Goal: Task Accomplishment & Management: Manage account settings

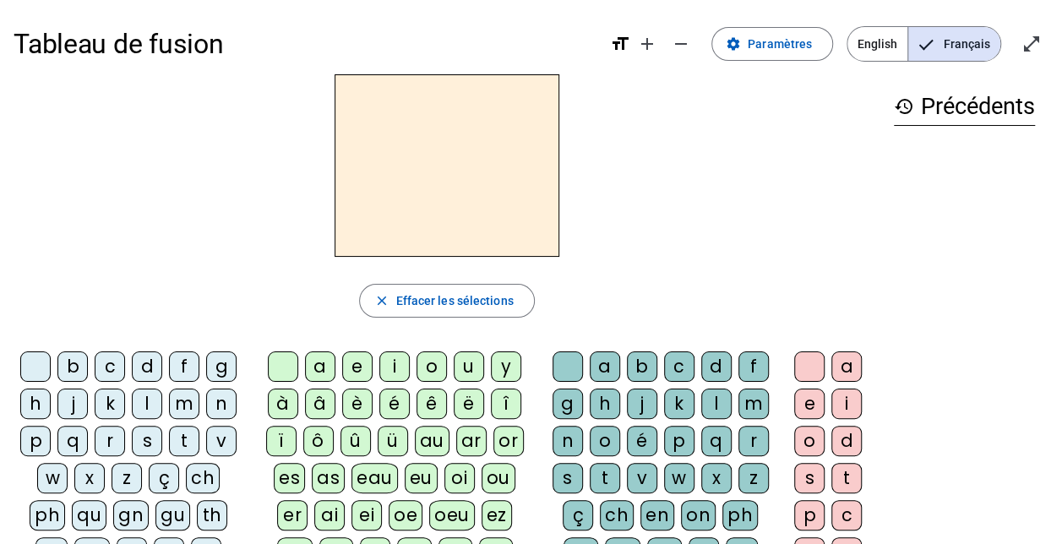
click at [46, 443] on div "p" at bounding box center [35, 441] width 30 height 30
click at [352, 479] on div "eau" at bounding box center [374, 478] width 46 height 30
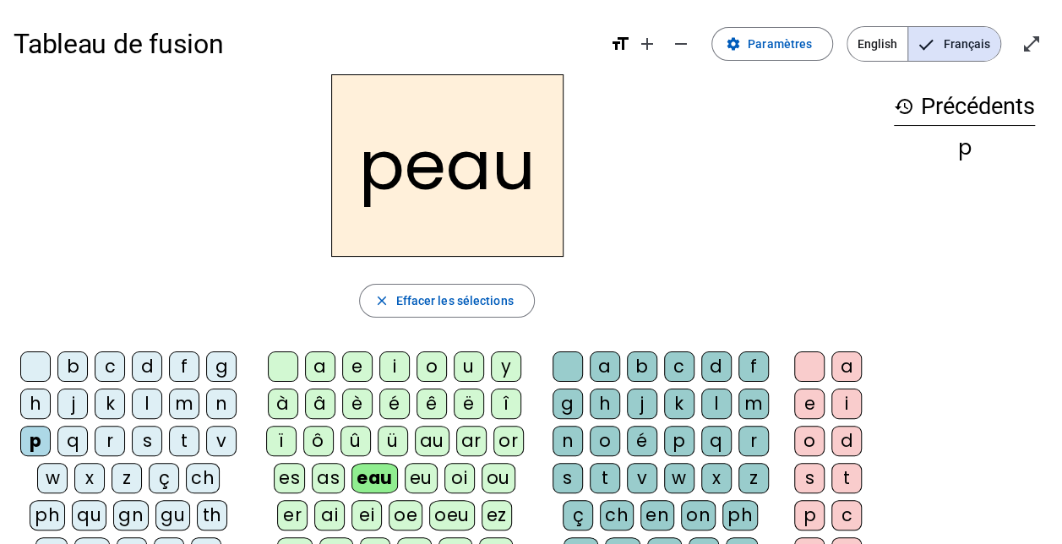
click at [75, 372] on div "b" at bounding box center [72, 366] width 30 height 30
click at [142, 434] on div "s" at bounding box center [147, 441] width 30 height 30
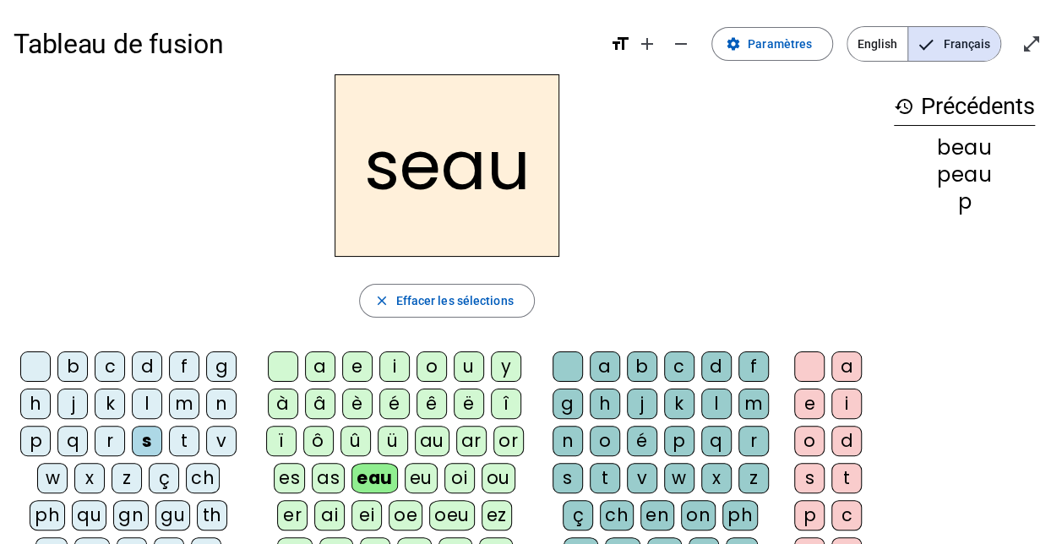
click at [221, 431] on div "v" at bounding box center [221, 441] width 30 height 30
click at [34, 356] on div at bounding box center [35, 366] width 30 height 30
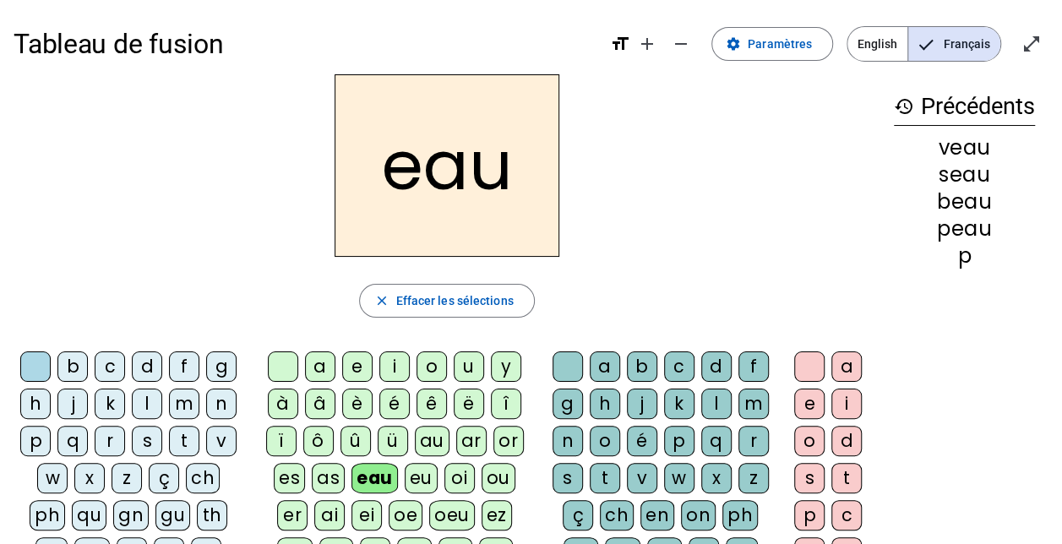
click at [433, 441] on div "au" at bounding box center [432, 441] width 35 height 30
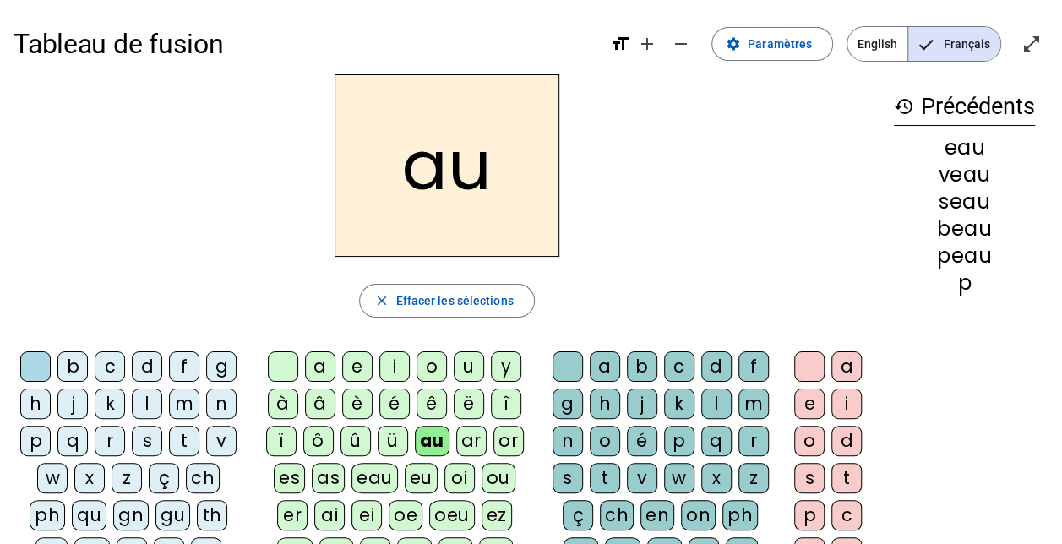
click at [706, 477] on div "x" at bounding box center [716, 478] width 30 height 30
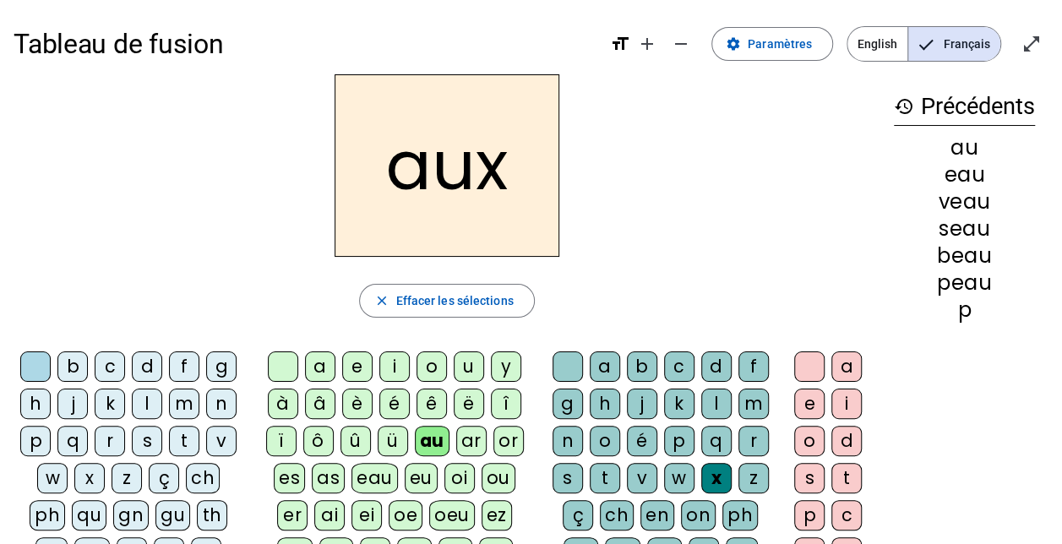
click at [179, 441] on div "t" at bounding box center [184, 441] width 30 height 30
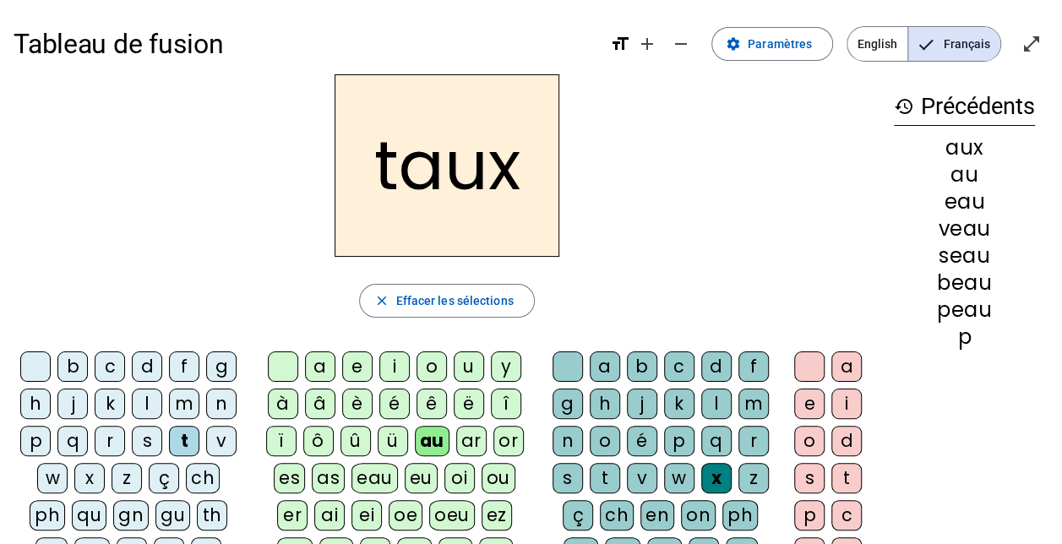
click at [183, 409] on div "m" at bounding box center [184, 404] width 30 height 30
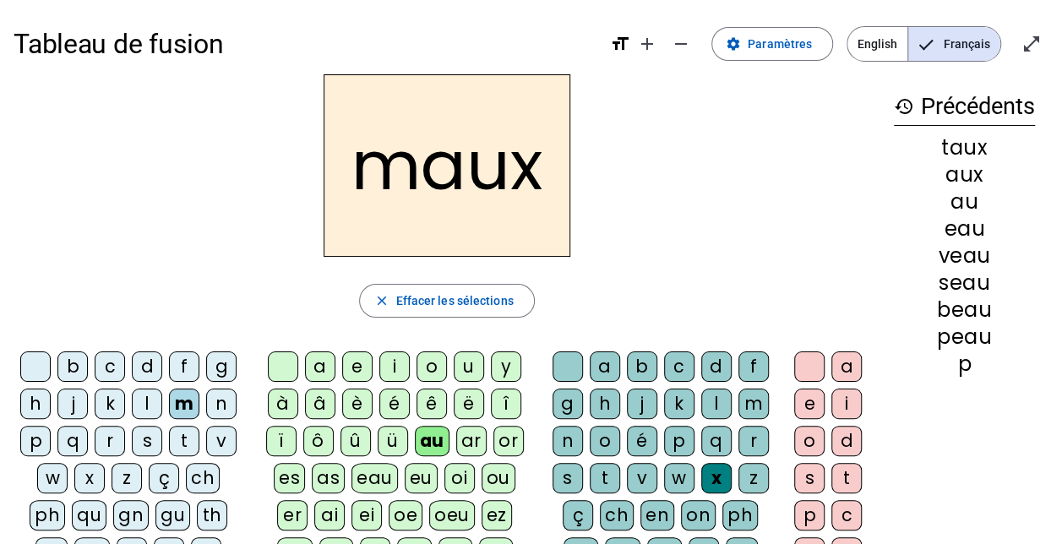
click at [177, 361] on div "f" at bounding box center [184, 366] width 30 height 30
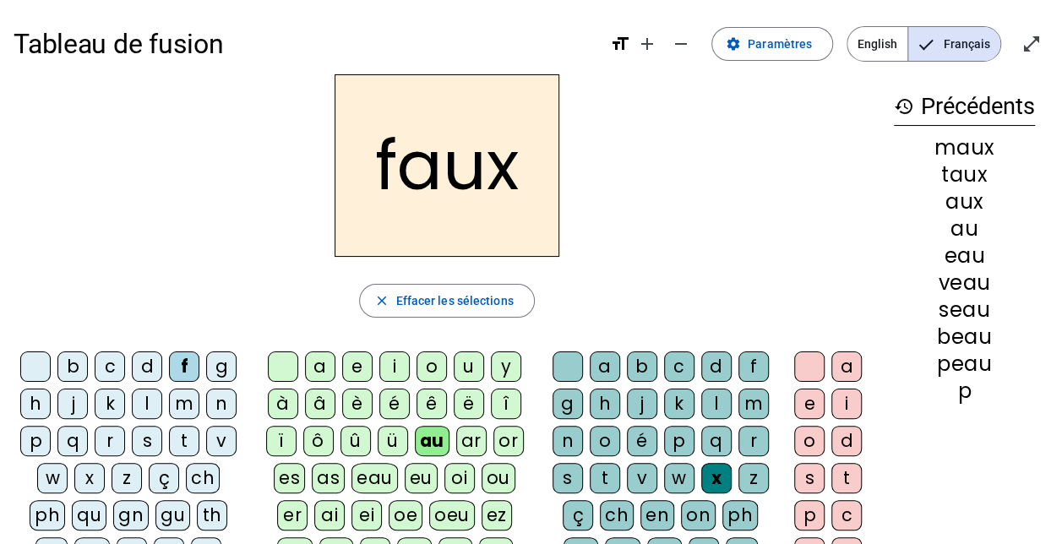
click at [607, 475] on div "t" at bounding box center [605, 478] width 30 height 30
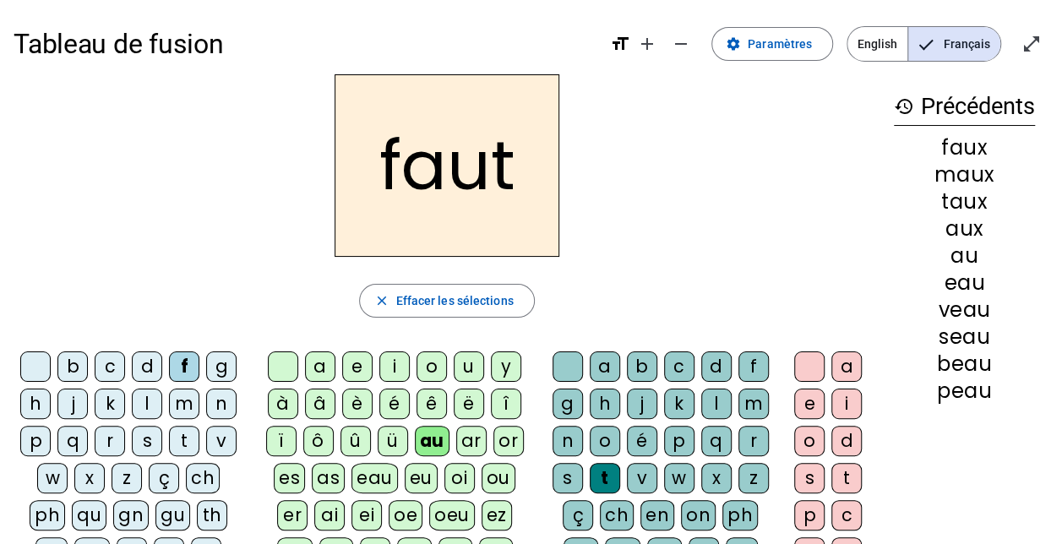
click at [43, 406] on div "h" at bounding box center [35, 404] width 30 height 30
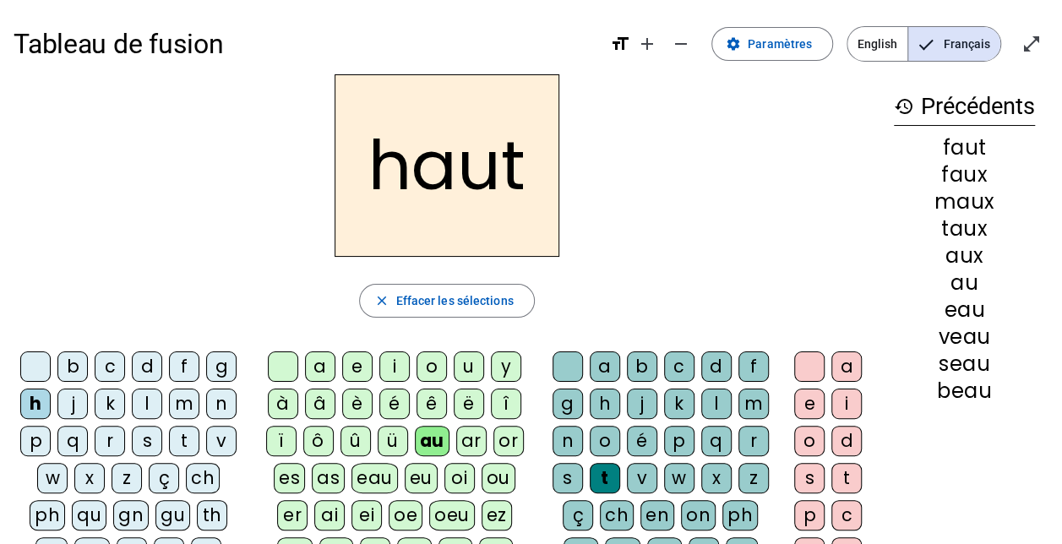
click at [216, 444] on div "v" at bounding box center [221, 441] width 30 height 30
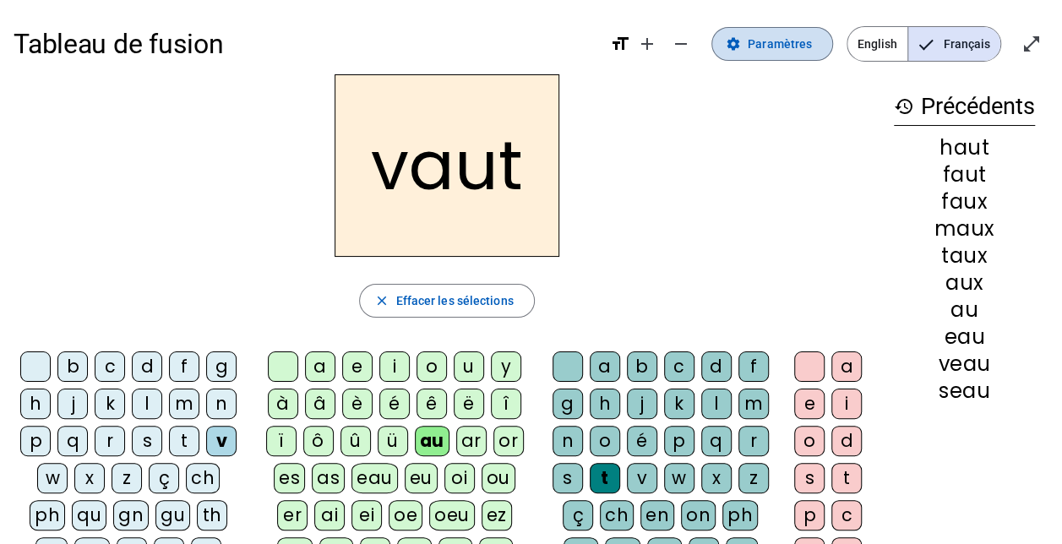
click at [782, 49] on span "Paramètres" at bounding box center [780, 44] width 64 height 20
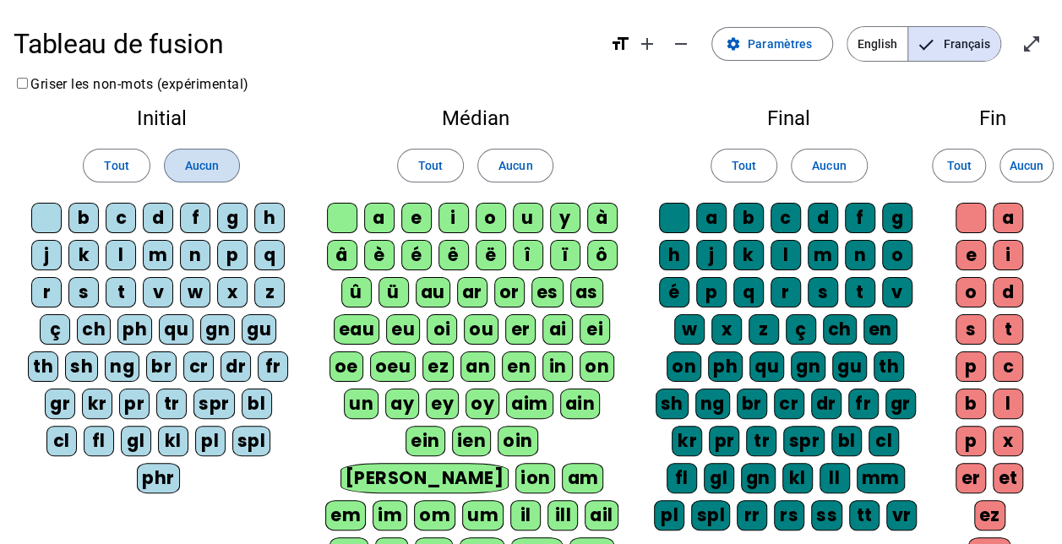
click at [191, 160] on span "Aucun" at bounding box center [202, 165] width 34 height 20
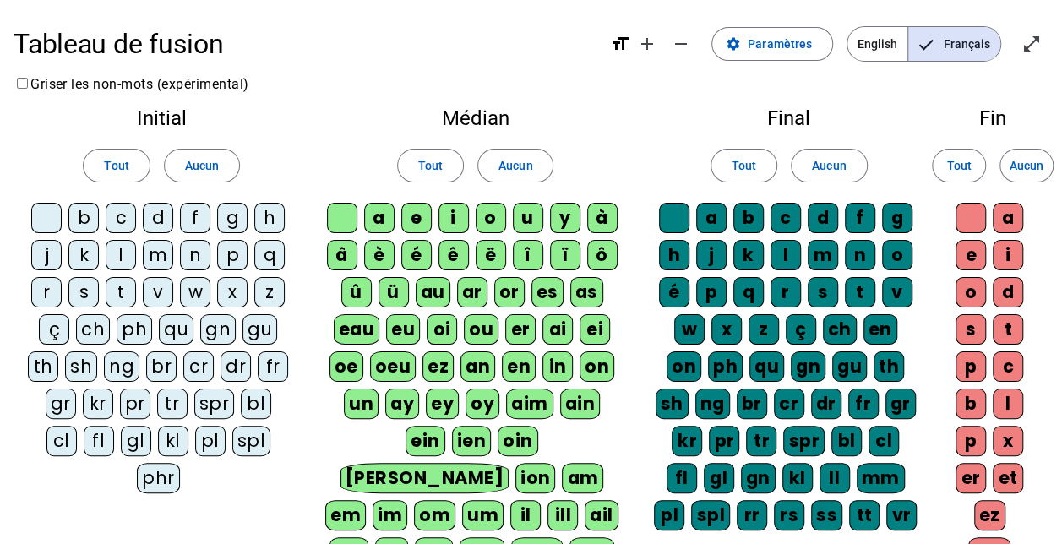
click at [150, 248] on div "m" at bounding box center [158, 255] width 30 height 30
click at [187, 264] on div "n" at bounding box center [195, 255] width 30 height 30
click at [221, 259] on div "p" at bounding box center [232, 255] width 30 height 30
click at [268, 259] on div "q" at bounding box center [269, 255] width 30 height 30
click at [132, 168] on span at bounding box center [116, 165] width 65 height 41
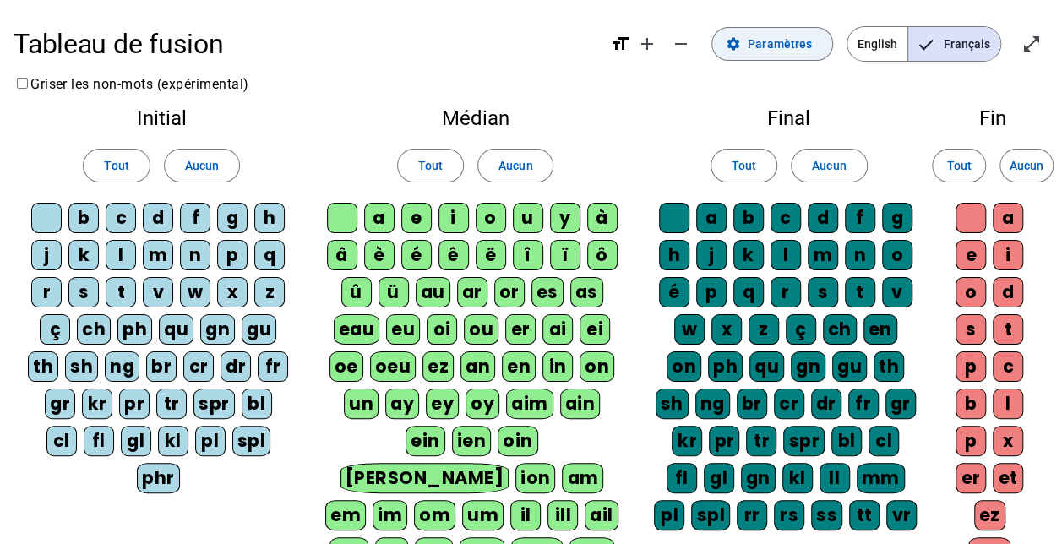
click at [779, 42] on span "Paramètres" at bounding box center [780, 44] width 64 height 20
click at [1041, 47] on span "Entrer en plein écran" at bounding box center [1031, 44] width 41 height 41
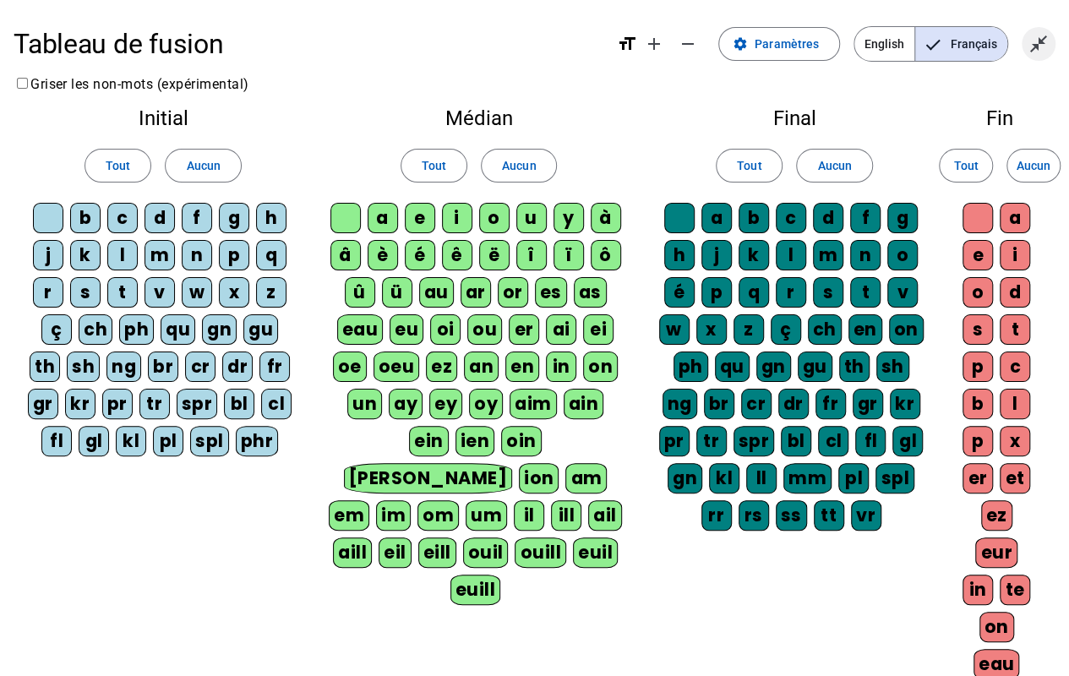
click at [1032, 44] on mat-icon "close_fullscreen" at bounding box center [1038, 44] width 20 height 20
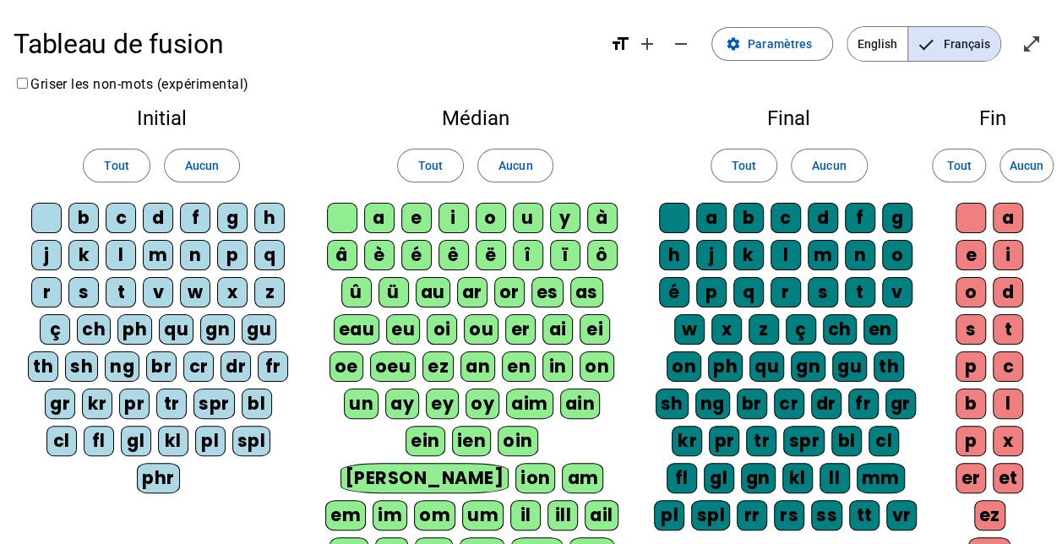
scroll to position [358, 0]
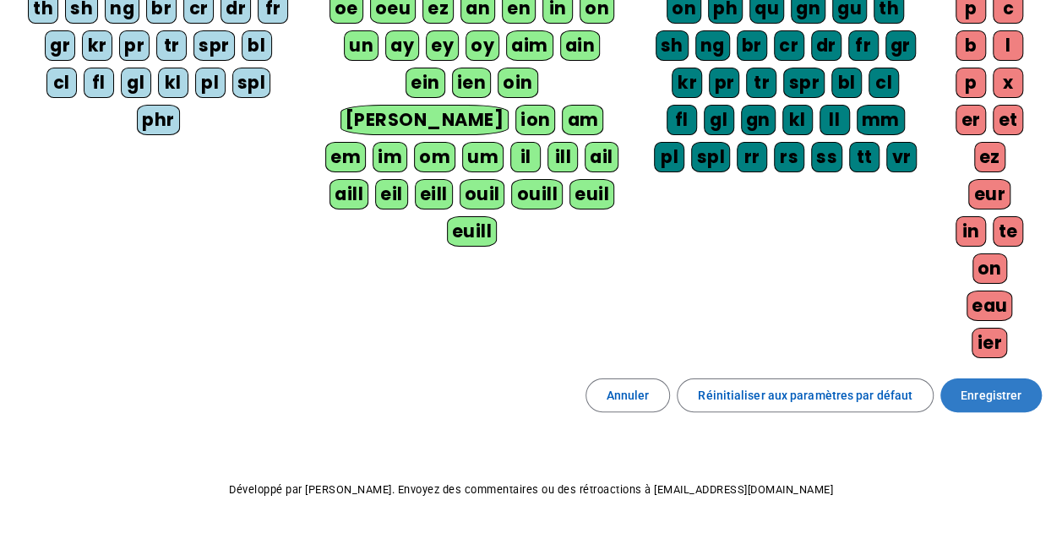
click at [989, 385] on span "Enregistrer" at bounding box center [991, 395] width 61 height 20
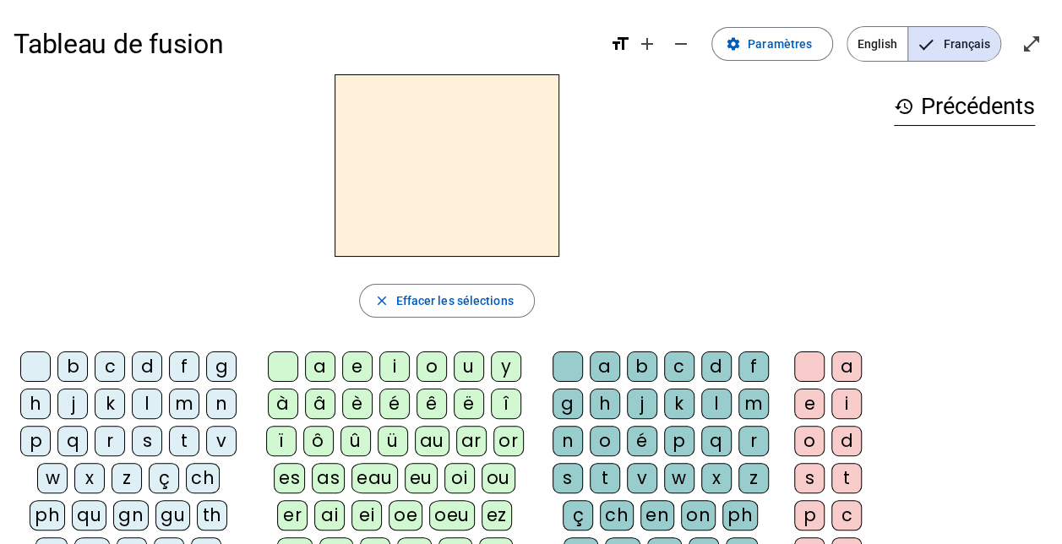
click at [879, 45] on span "English" at bounding box center [877, 44] width 60 height 34
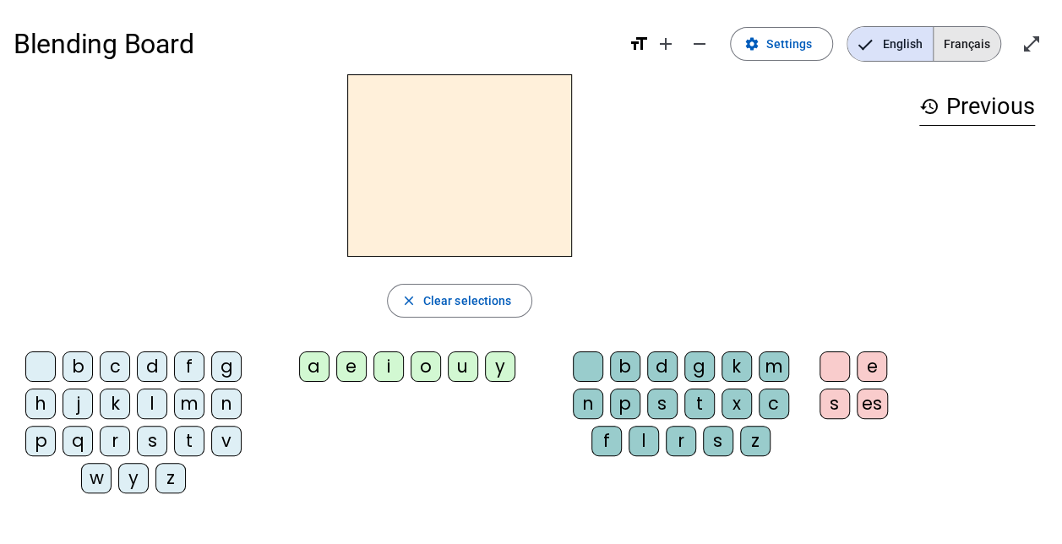
click at [960, 46] on span "Français" at bounding box center [967, 44] width 67 height 34
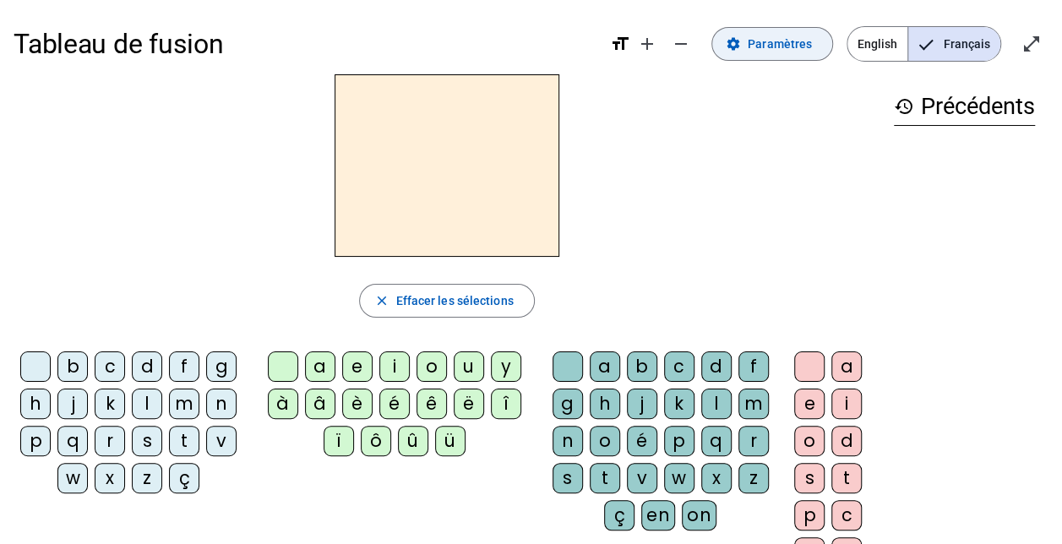
click at [757, 43] on span "Paramètres" at bounding box center [780, 44] width 64 height 20
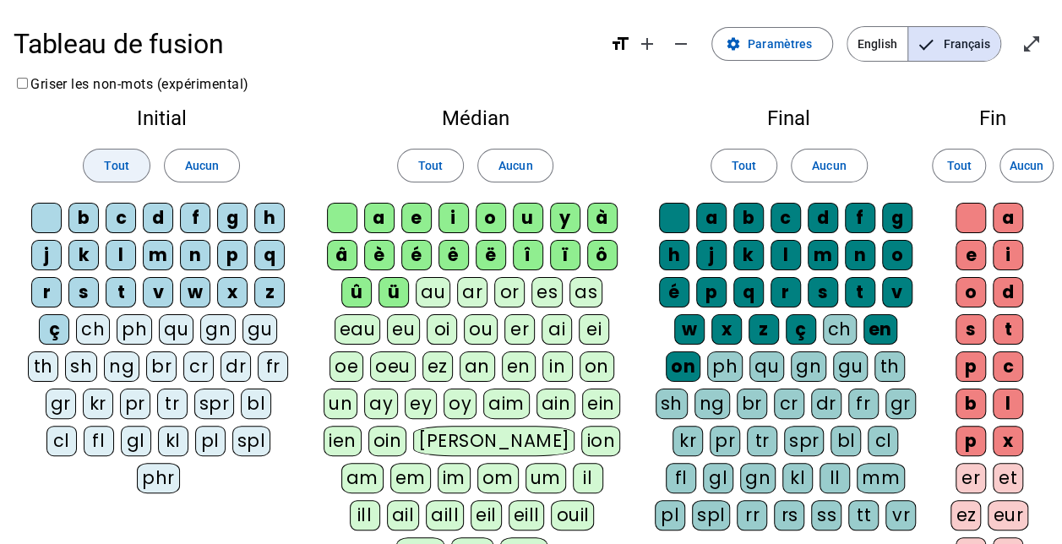
click at [127, 155] on span at bounding box center [116, 165] width 65 height 41
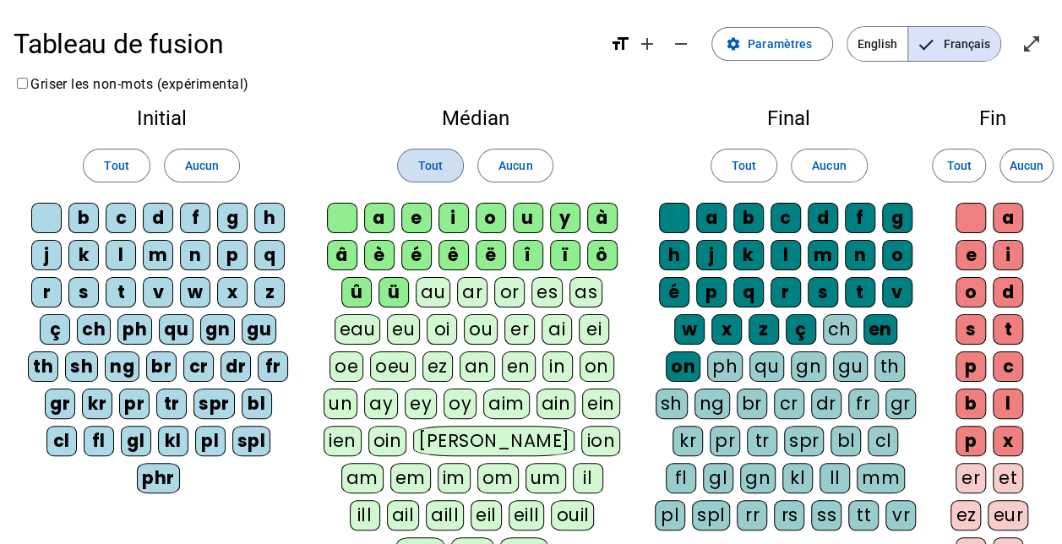
click at [421, 159] on span "Tout" at bounding box center [430, 165] width 25 height 20
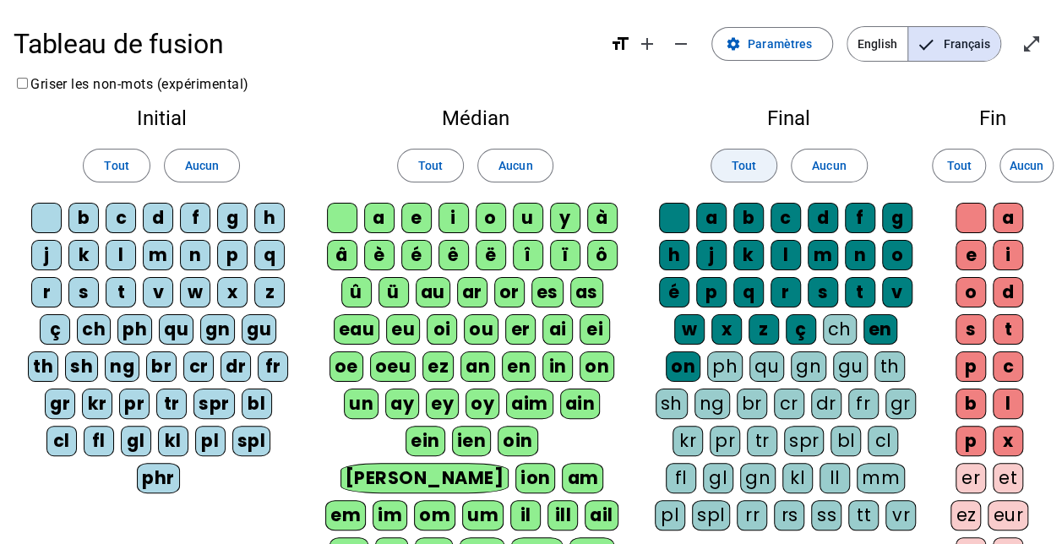
click at [725, 166] on span at bounding box center [743, 165] width 65 height 41
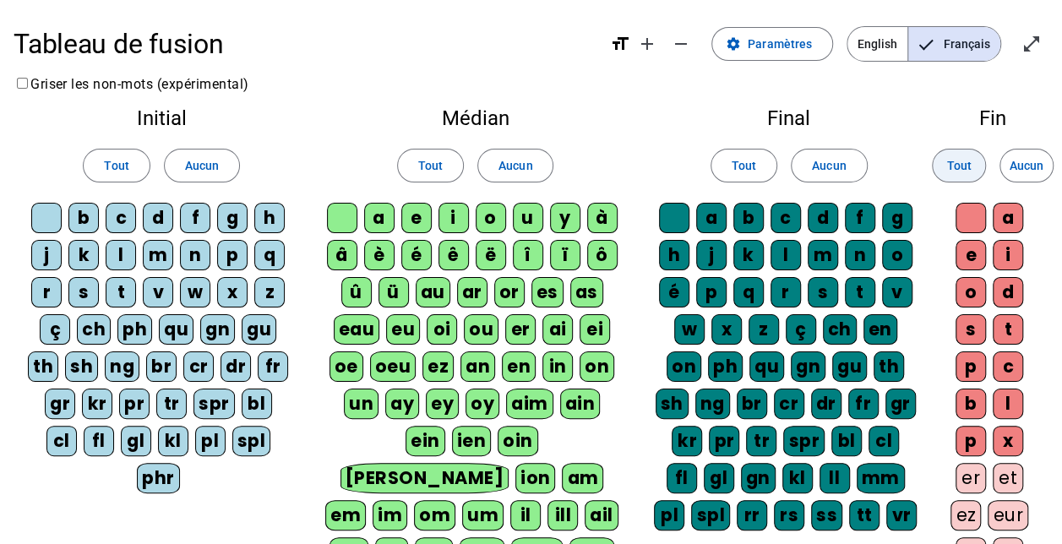
click at [953, 167] on span "Tout" at bounding box center [958, 165] width 25 height 20
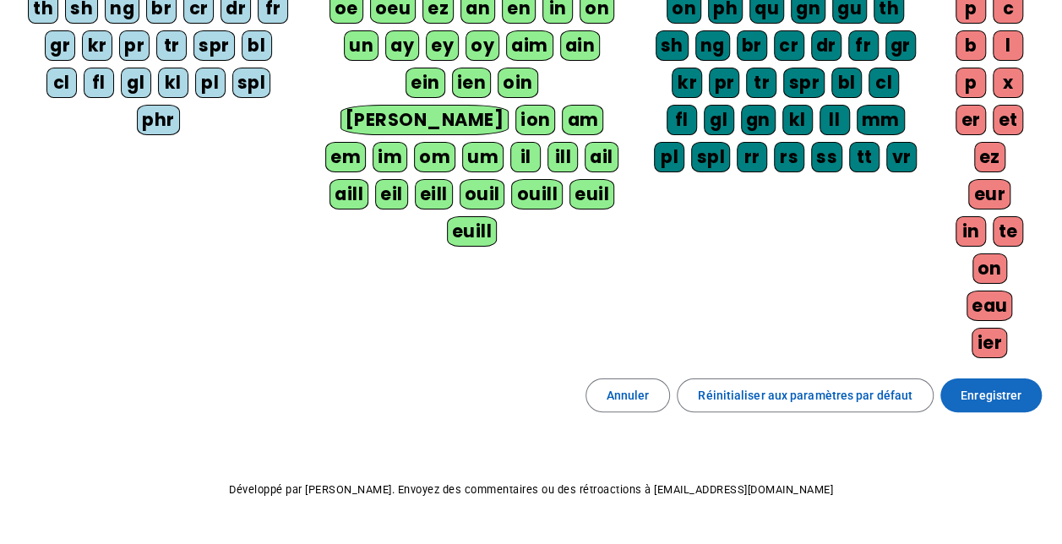
click at [999, 385] on span "Enregistrer" at bounding box center [991, 395] width 61 height 20
